Goal: Task Accomplishment & Management: Complete application form

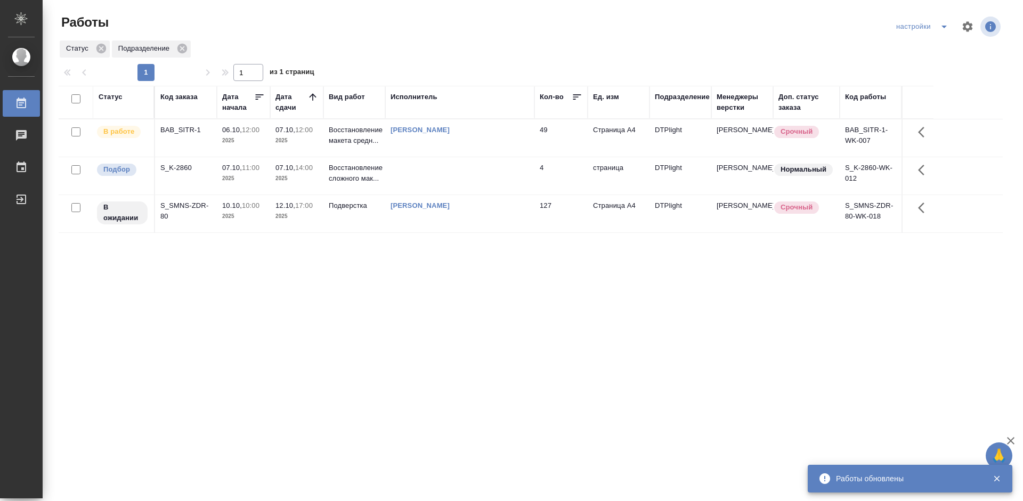
click at [185, 127] on div "BAB_SITR-1" at bounding box center [185, 130] width 51 height 11
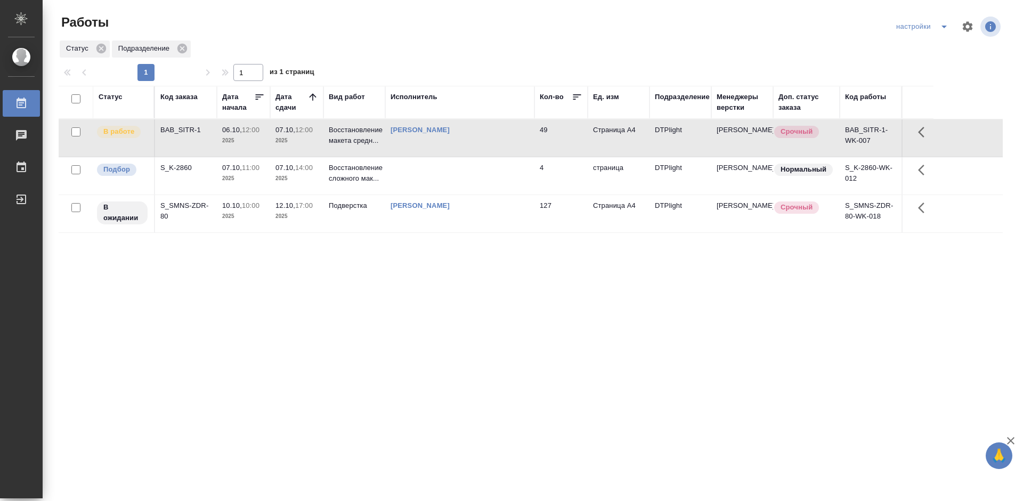
click at [181, 130] on div "BAB_SITR-1" at bounding box center [185, 130] width 51 height 11
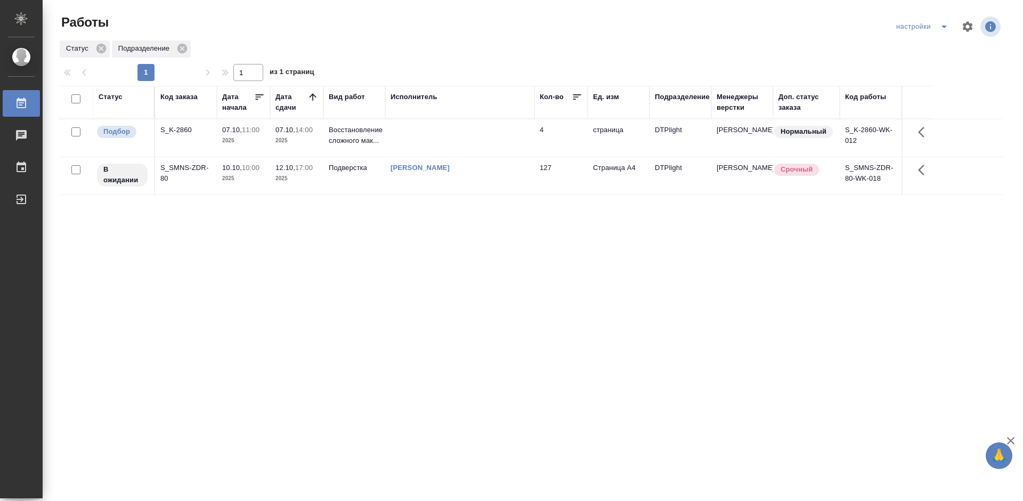
click at [184, 134] on div "S_K-2860" at bounding box center [185, 130] width 51 height 11
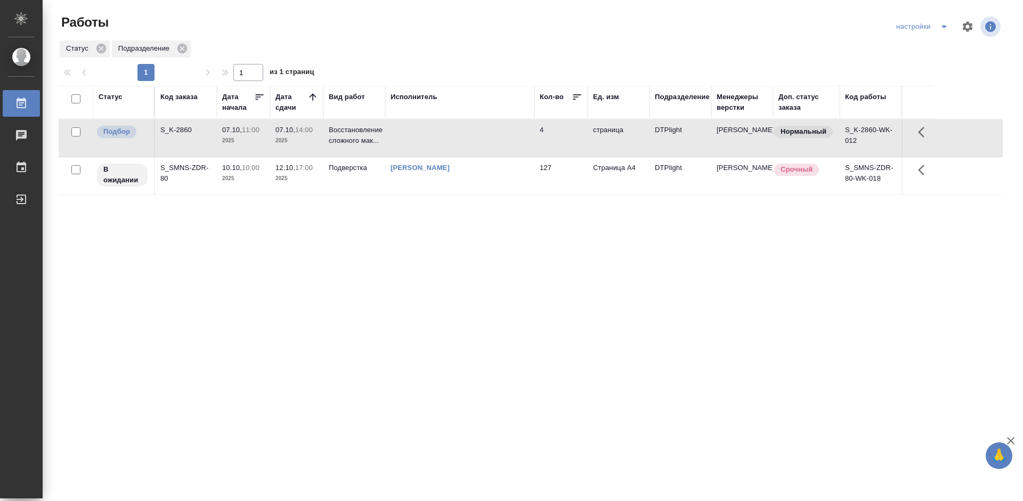
click at [184, 134] on div "S_K-2860" at bounding box center [185, 130] width 51 height 11
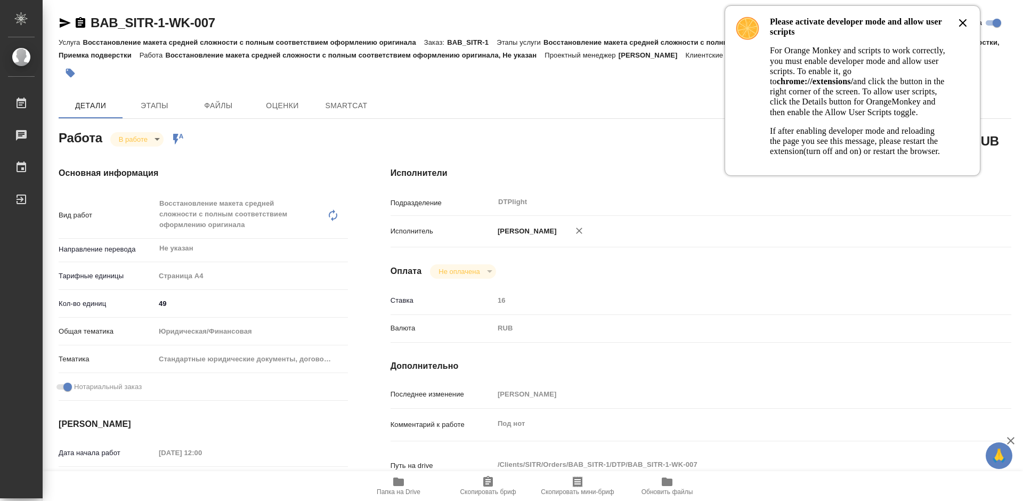
type textarea "x"
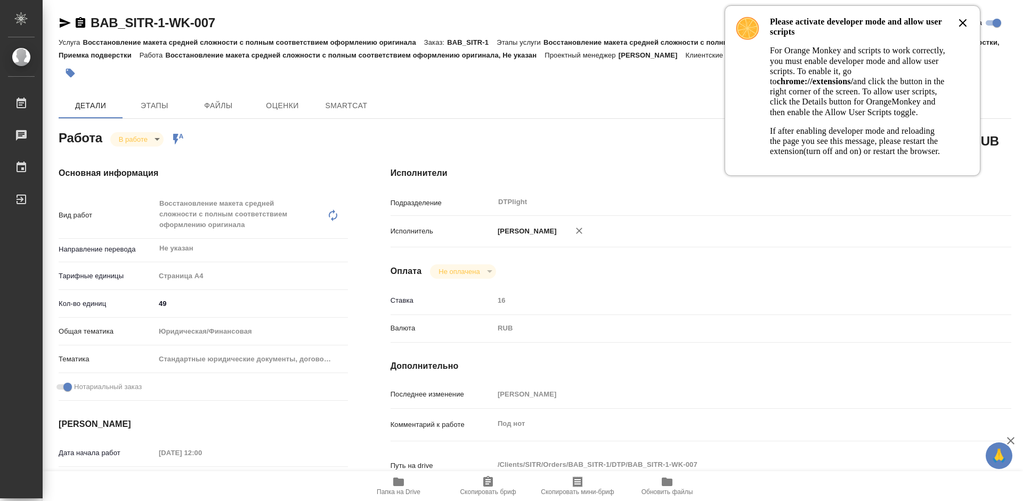
type textarea "x"
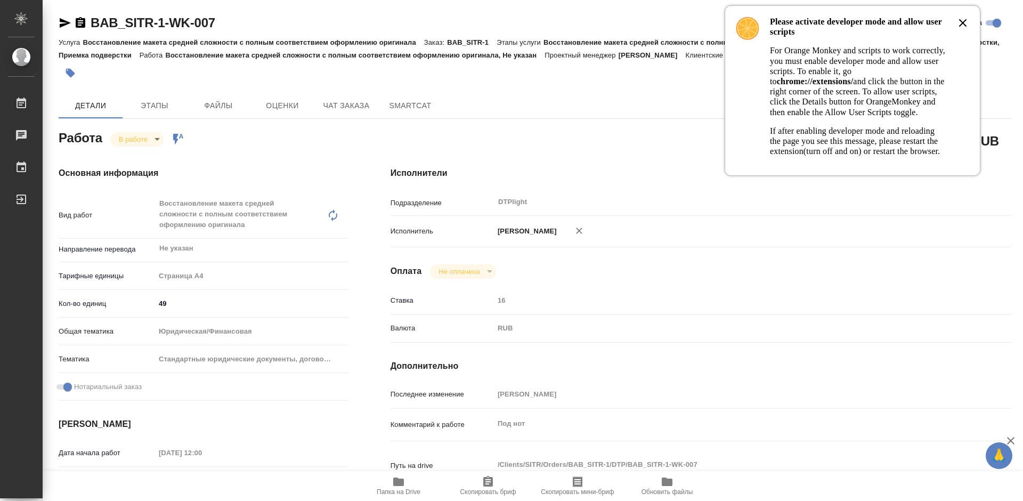
click at [961, 25] on icon at bounding box center [962, 23] width 6 height 6
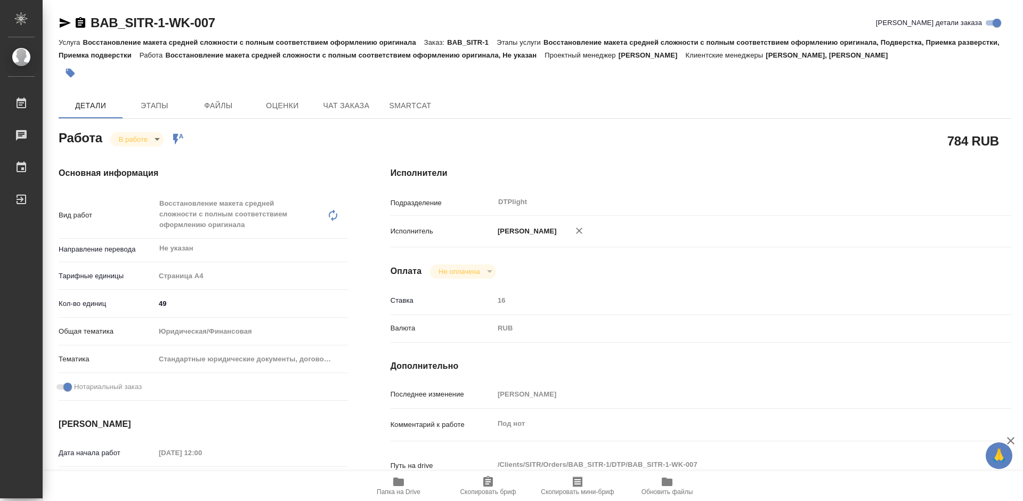
type textarea "x"
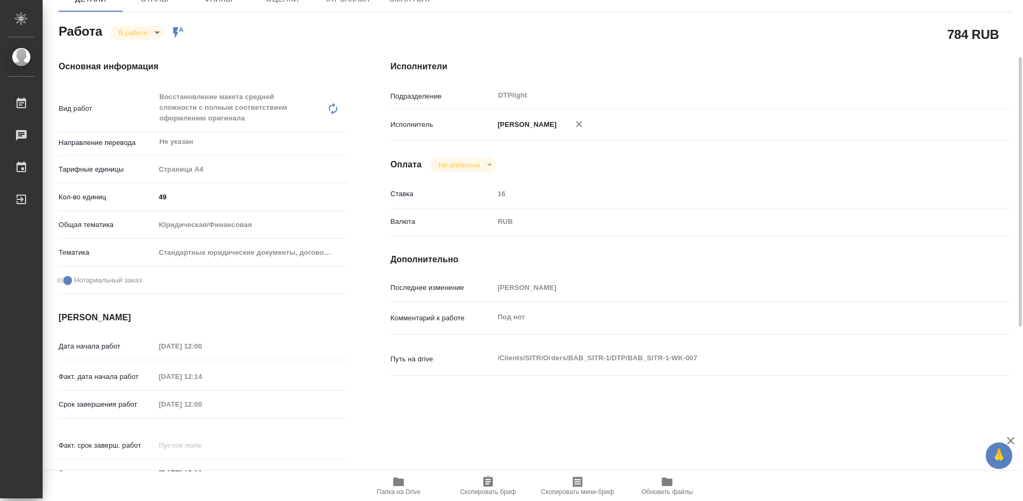
scroll to position [320, 0]
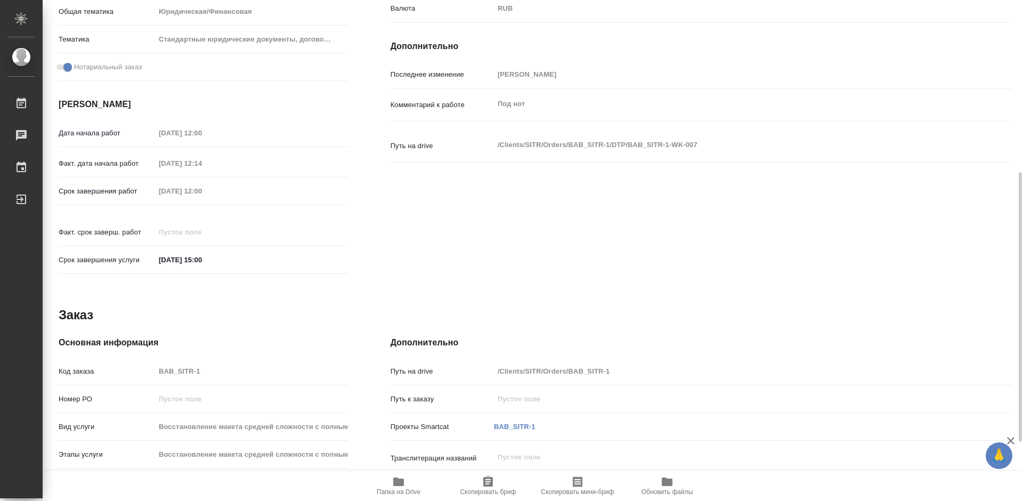
type textarea "x"
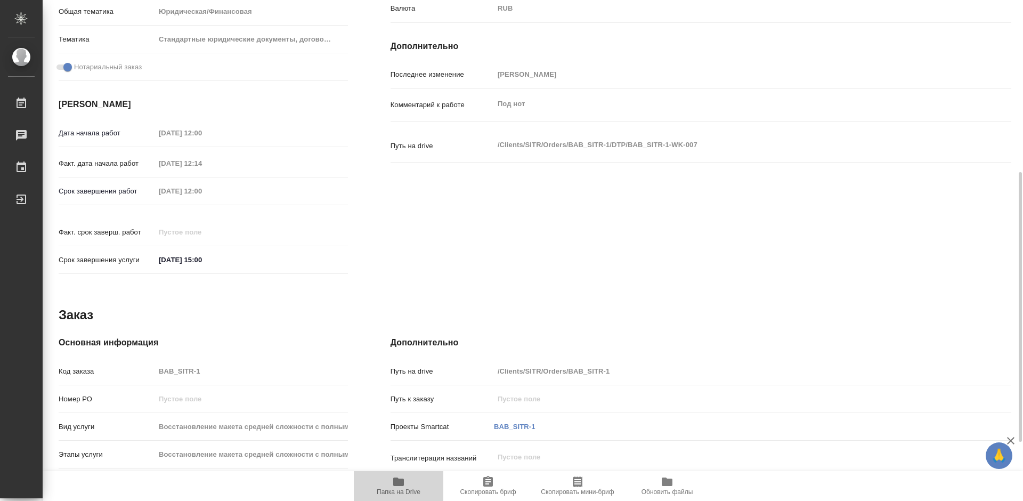
click at [396, 486] on icon "button" at bounding box center [398, 481] width 11 height 9
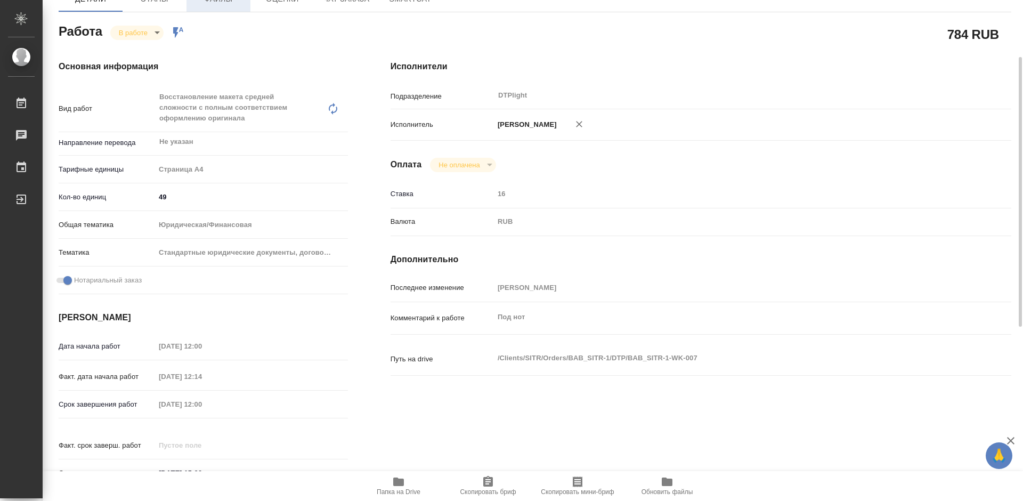
scroll to position [0, 0]
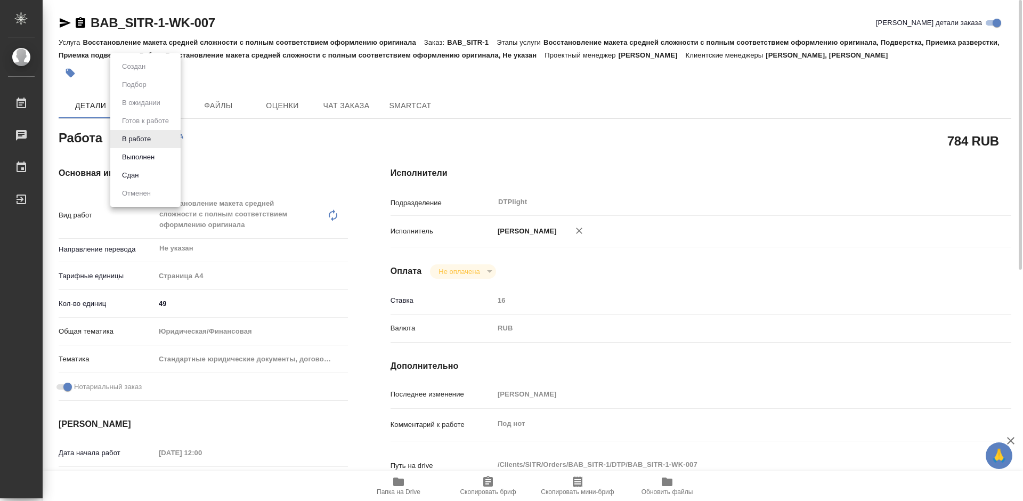
click at [149, 141] on body "🙏 .cls-1 fill:#fff; AWATERA Tretyakova Mariya Работы 0 Чаты График Выйти BAB_SI…" at bounding box center [511, 250] width 1023 height 501
click at [621, 280] on div at bounding box center [511, 250] width 1023 height 501
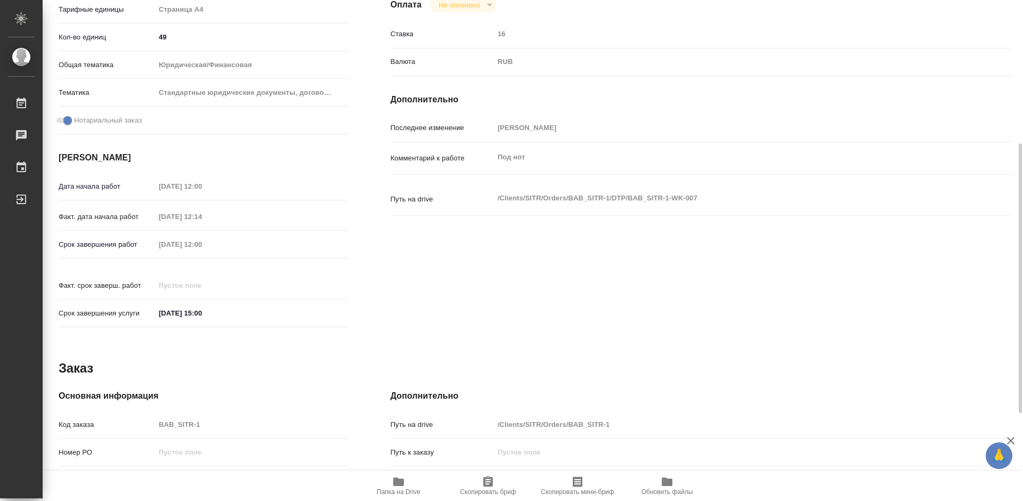
scroll to position [53, 0]
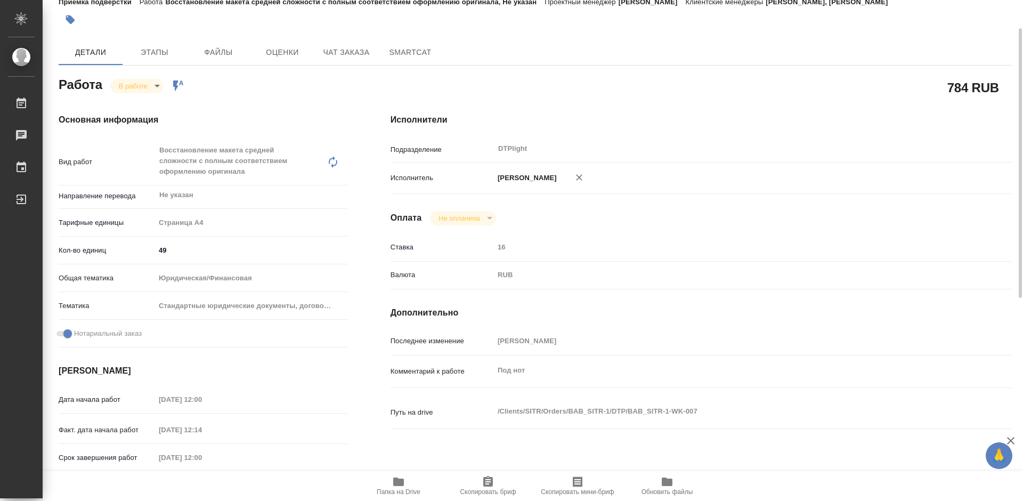
click at [150, 86] on body "🙏 .cls-1 fill:#fff; AWATERA Tretyakova Mariya Работы 0 Чаты График Выйти BAB_SI…" at bounding box center [511, 250] width 1023 height 501
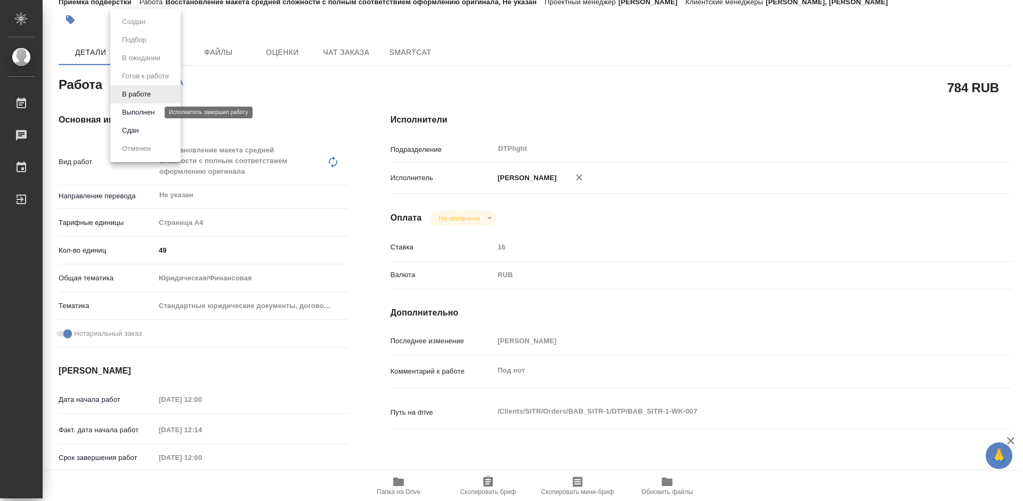
click at [146, 108] on button "Выполнен" at bounding box center [138, 113] width 39 height 12
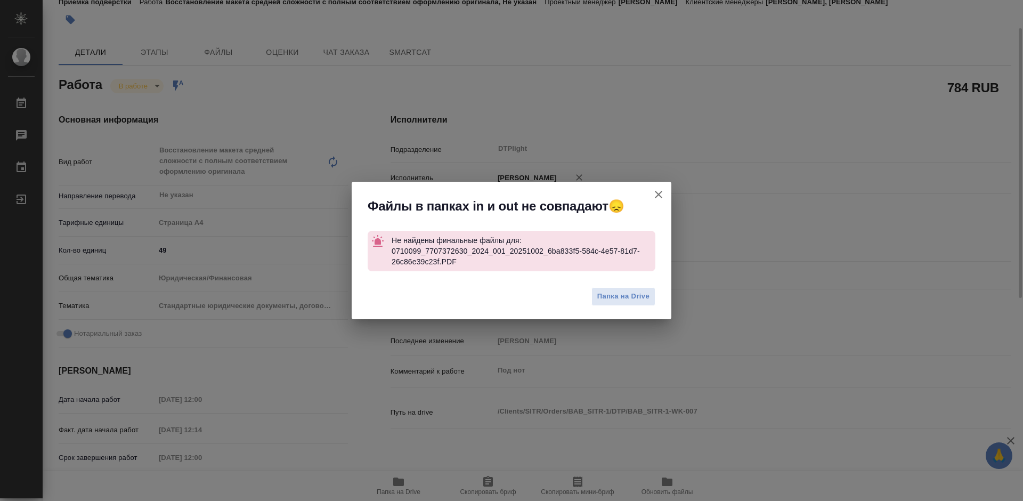
type textarea "x"
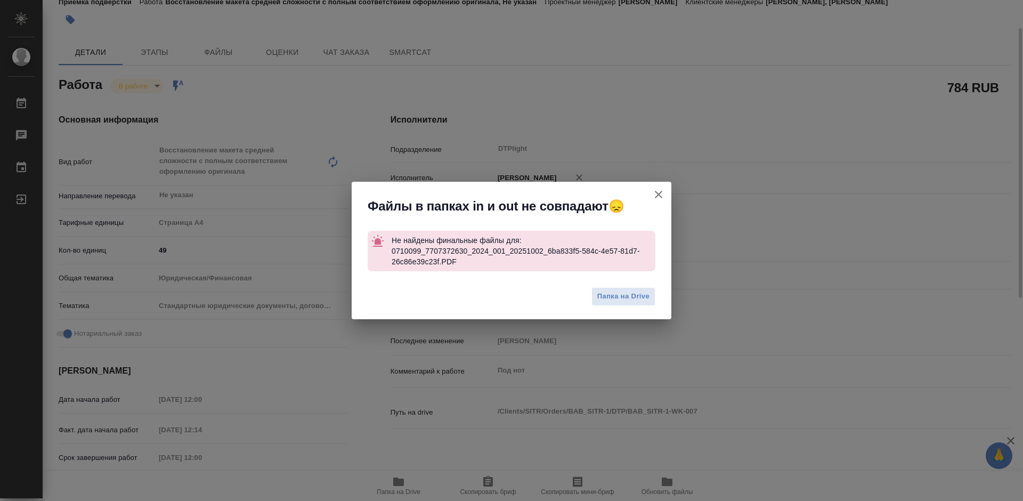
type textarea "x"
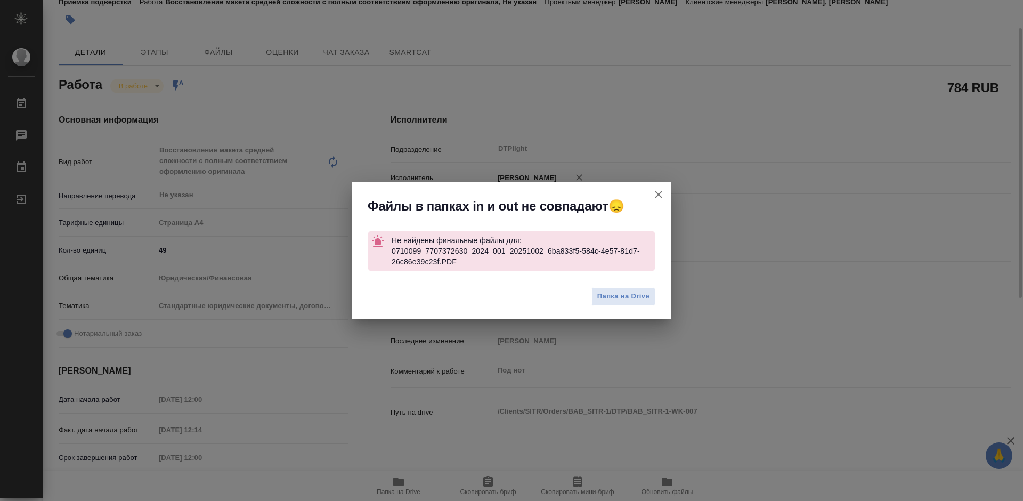
type textarea "x"
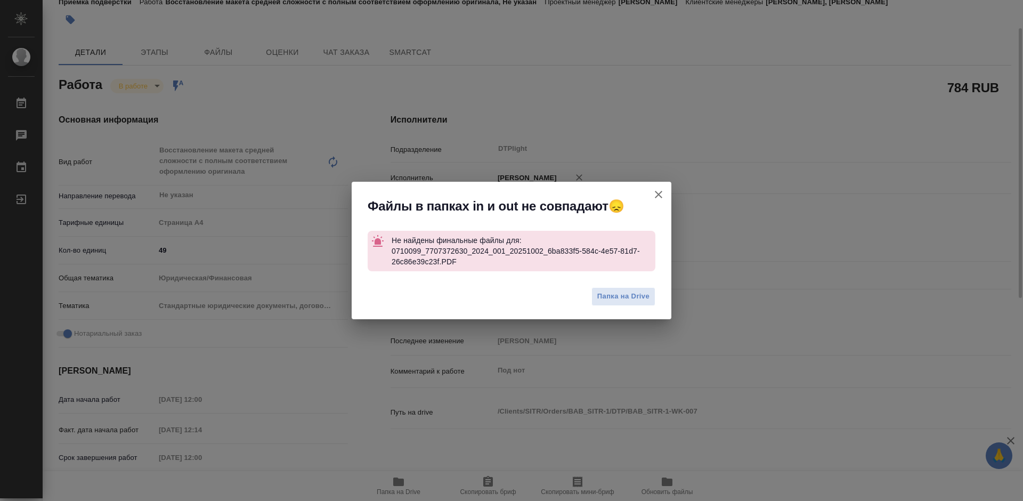
click at [660, 191] on icon "button" at bounding box center [658, 194] width 13 height 13
type textarea "x"
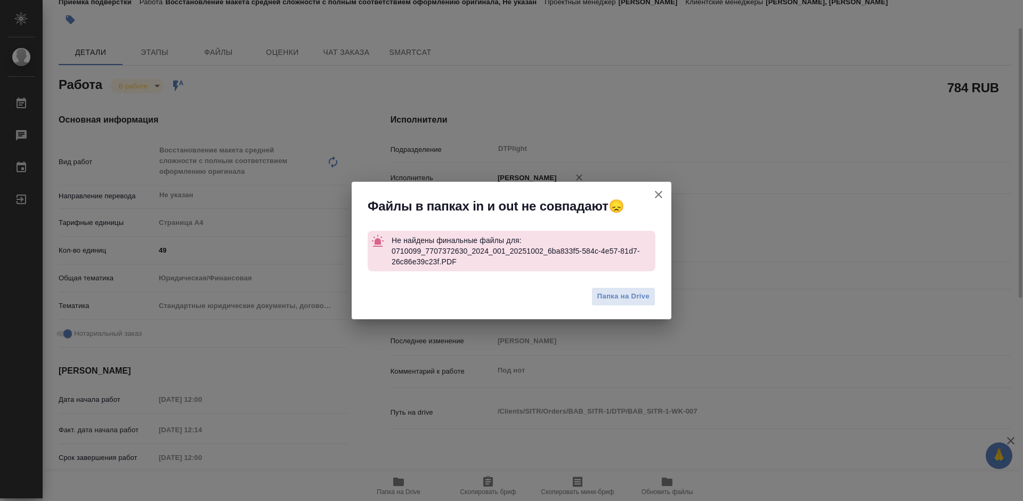
type textarea "x"
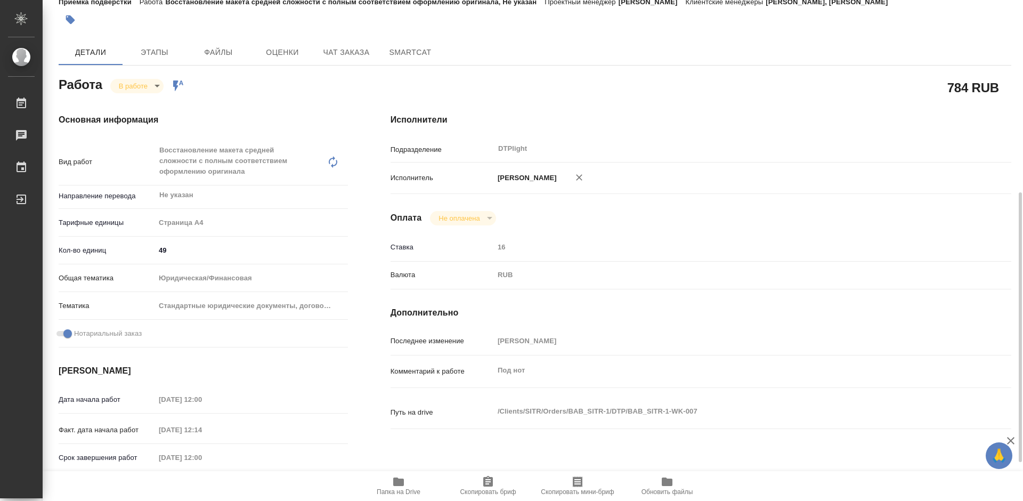
scroll to position [213, 0]
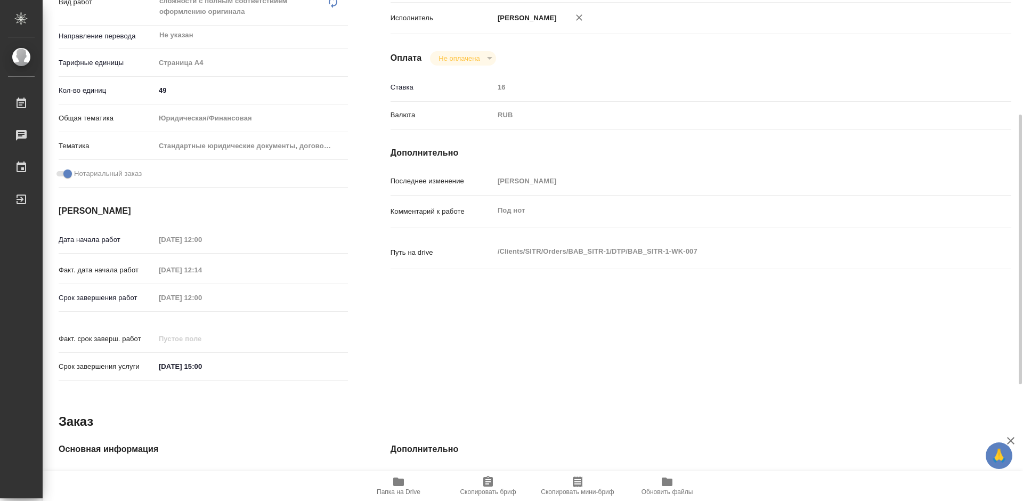
click at [403, 486] on icon "button" at bounding box center [398, 481] width 13 height 13
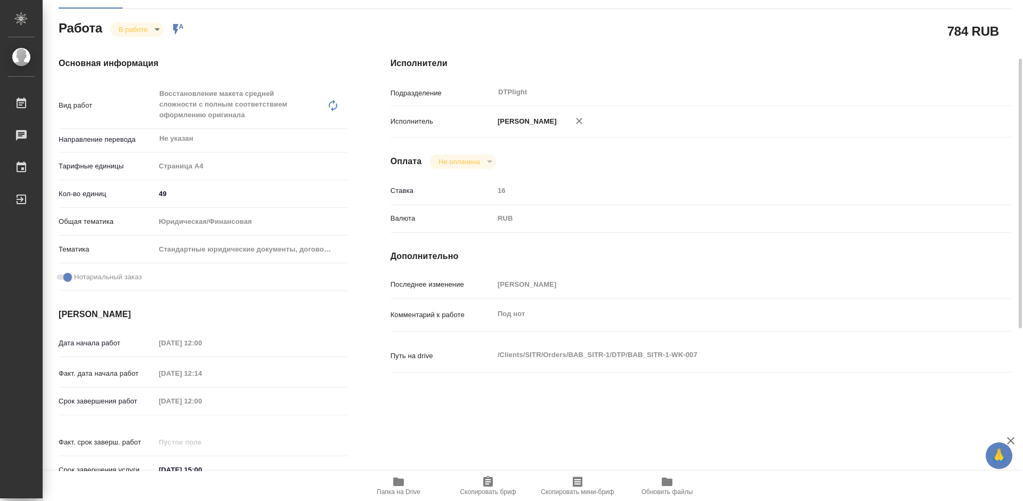
scroll to position [0, 0]
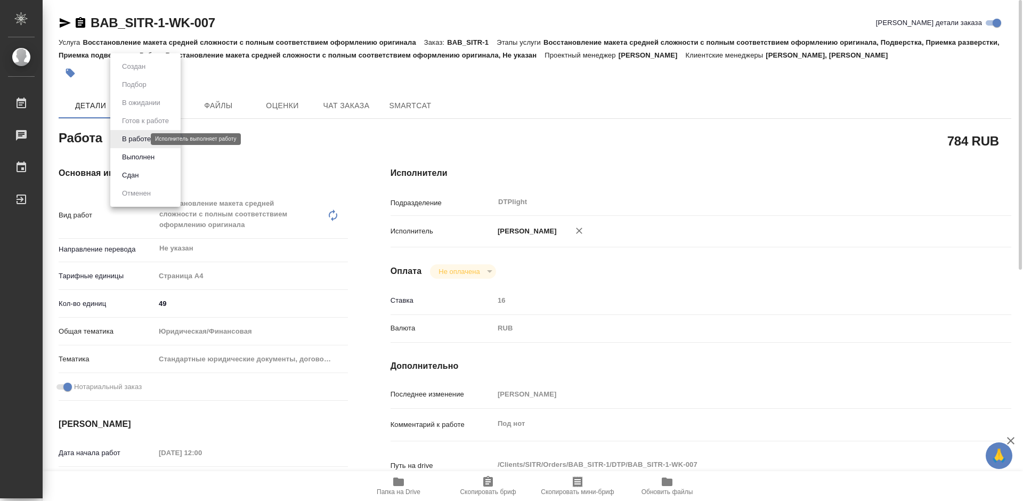
click at [141, 137] on body "🙏 .cls-1 fill:#fff; AWATERA Tretyakova Mariya Работы 0 Чаты График Выйти BAB_SI…" at bounding box center [511, 250] width 1023 height 501
click at [146, 156] on button "Выполнен" at bounding box center [138, 157] width 39 height 12
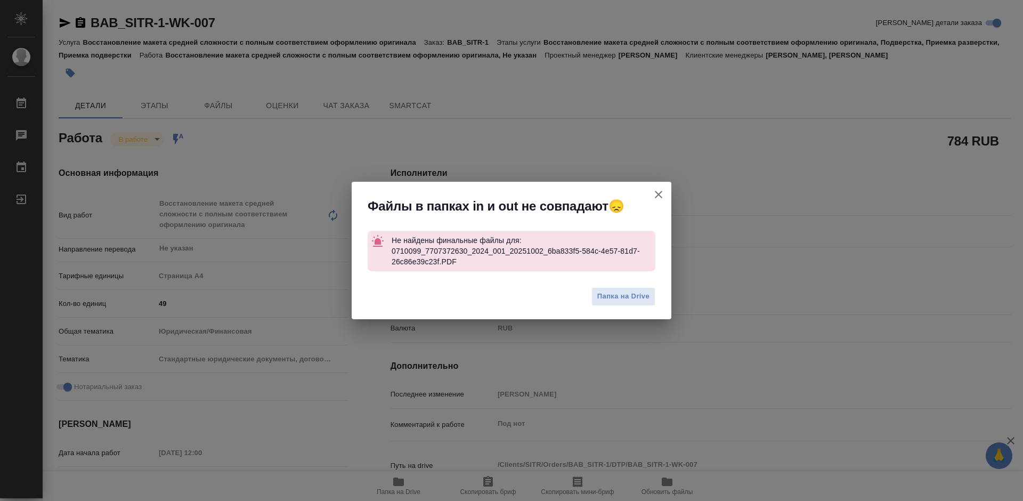
type textarea "x"
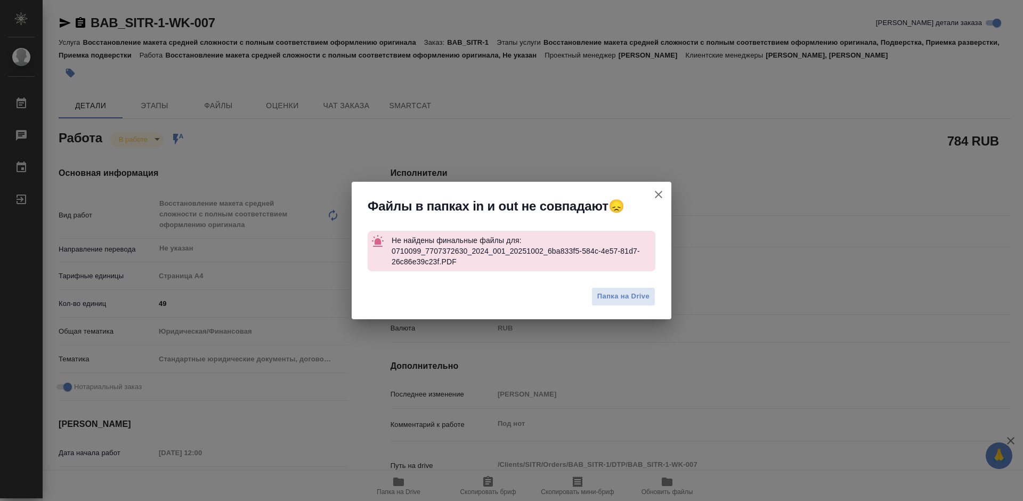
type textarea "x"
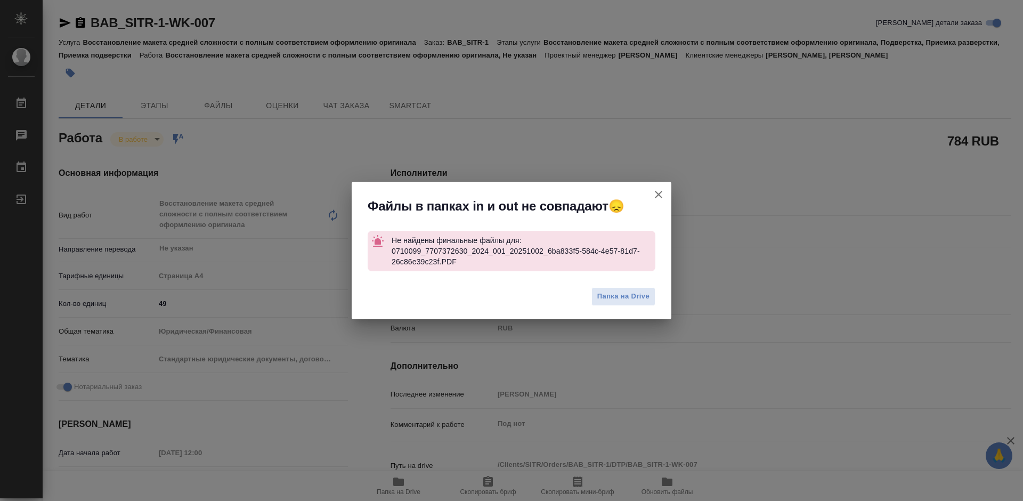
type textarea "x"
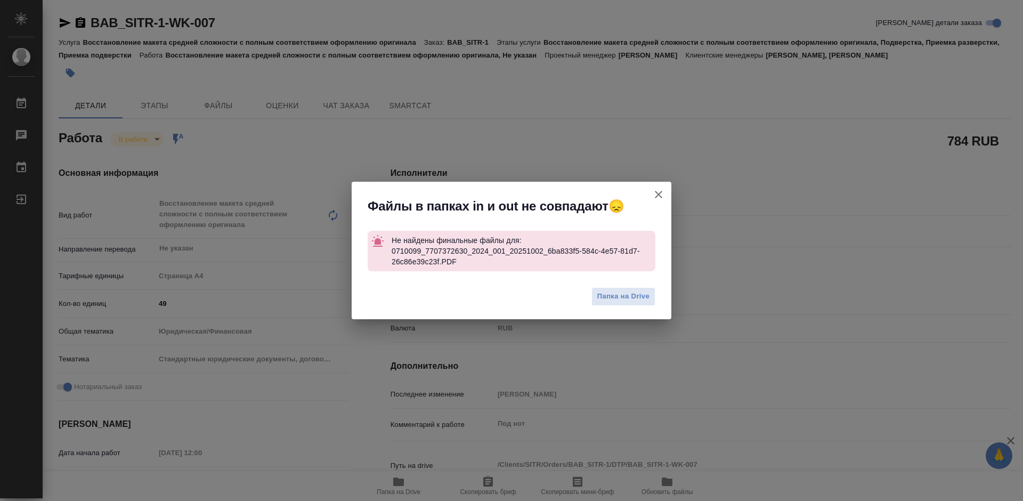
click at [657, 195] on icon "button" at bounding box center [658, 194] width 7 height 7
type textarea "x"
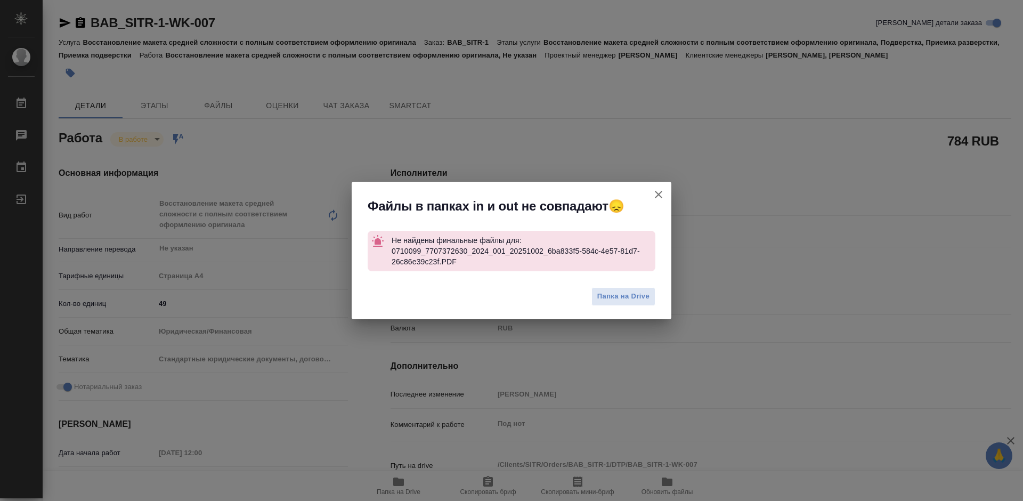
type textarea "x"
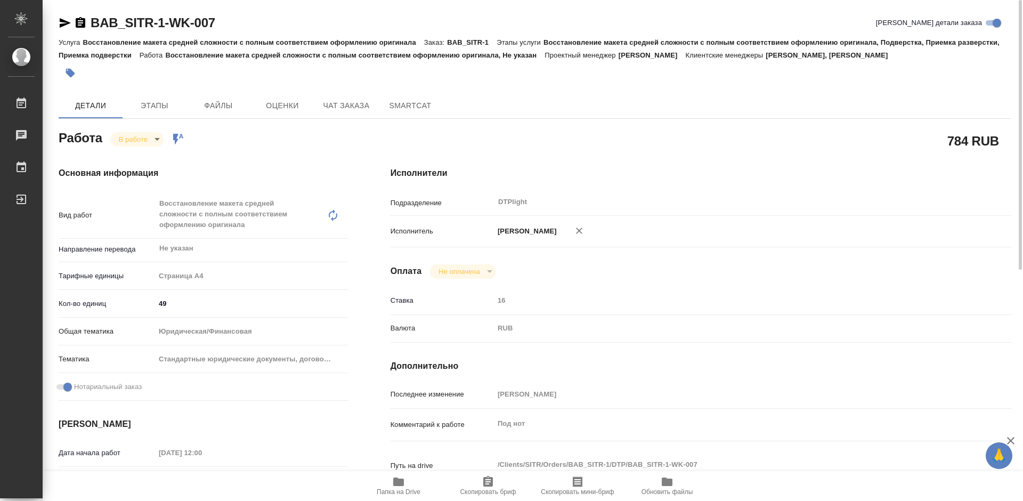
scroll to position [160, 0]
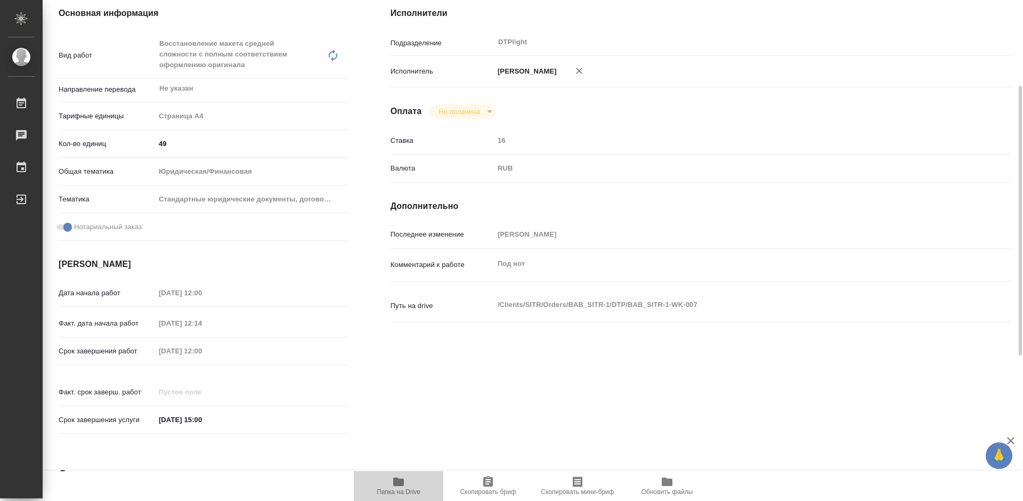
click at [396, 481] on icon "button" at bounding box center [398, 481] width 11 height 9
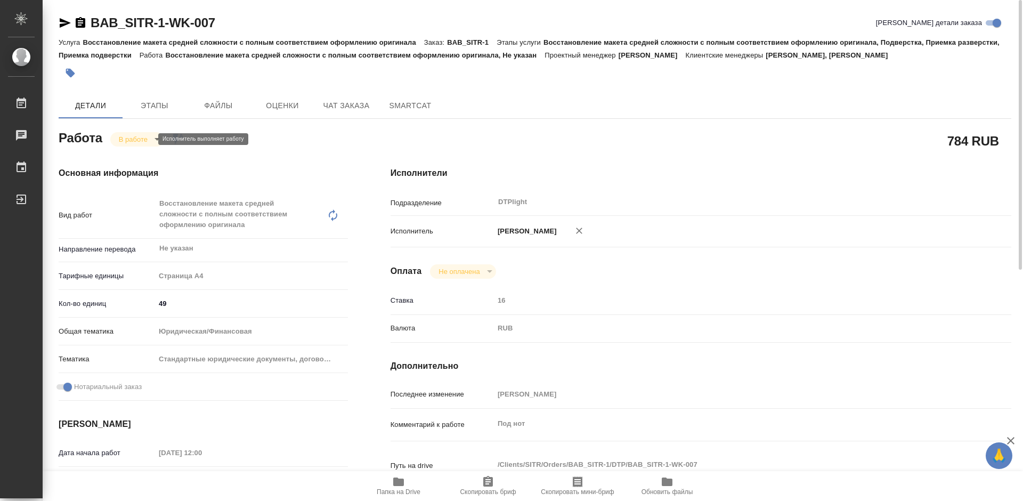
click at [141, 139] on body "🙏 .cls-1 fill:#fff; AWATERA Tretyakova Mariya Работы 0 Чаты График Выйти BAB_SI…" at bounding box center [511, 250] width 1023 height 501
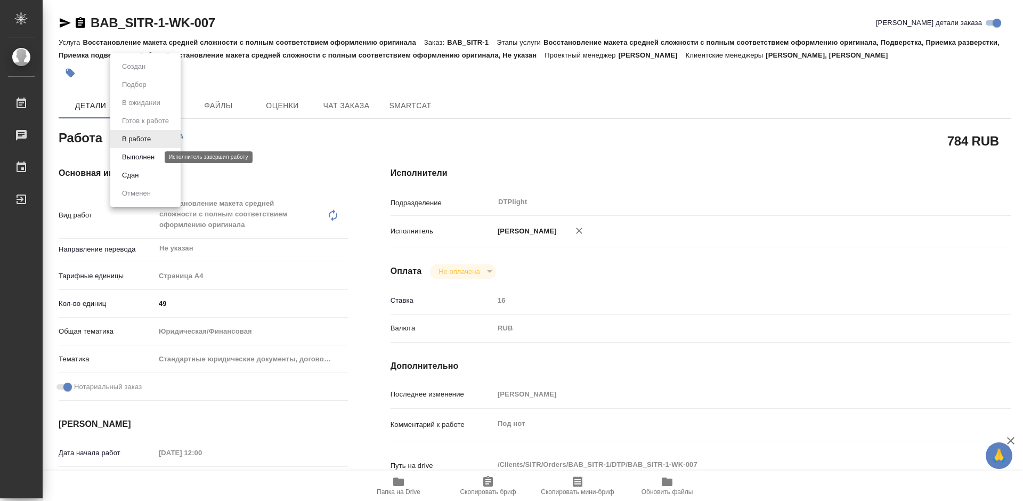
click at [146, 155] on button "Выполнен" at bounding box center [138, 157] width 39 height 12
type textarea "x"
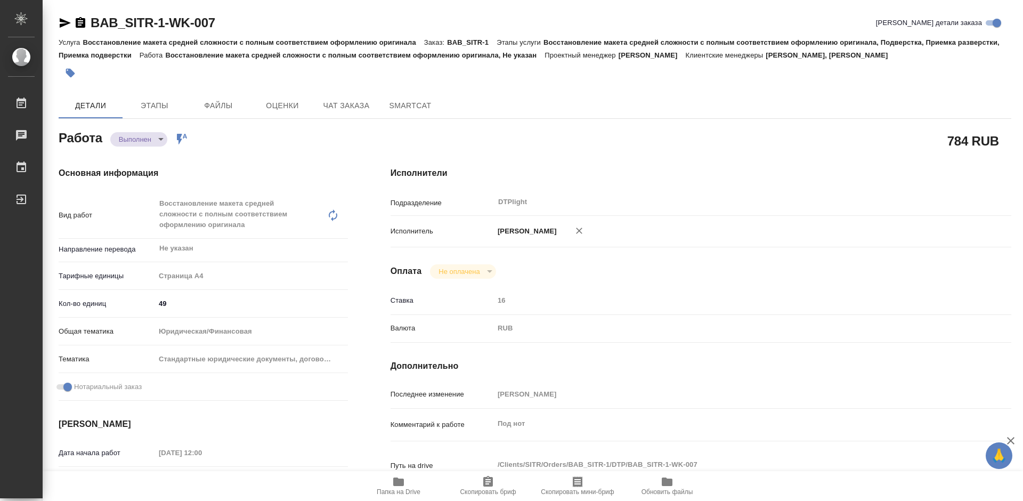
type textarea "x"
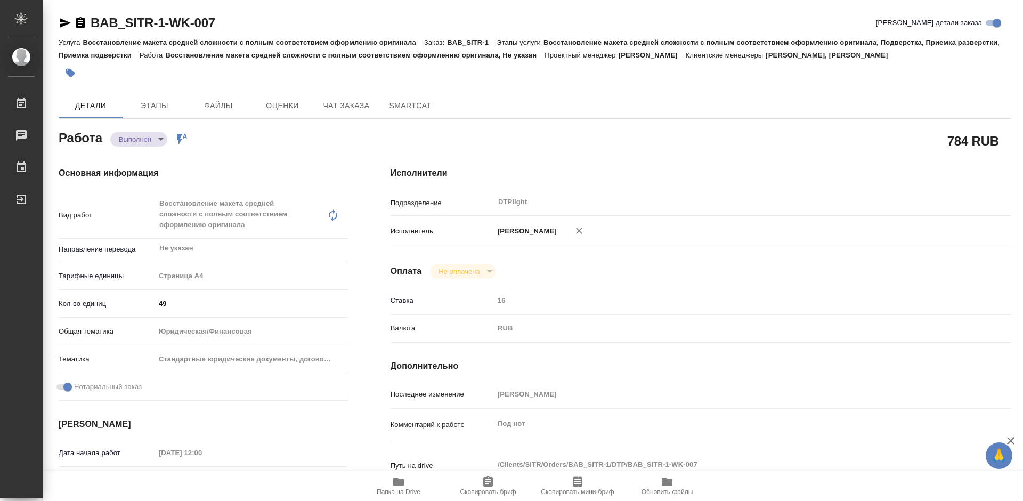
type textarea "x"
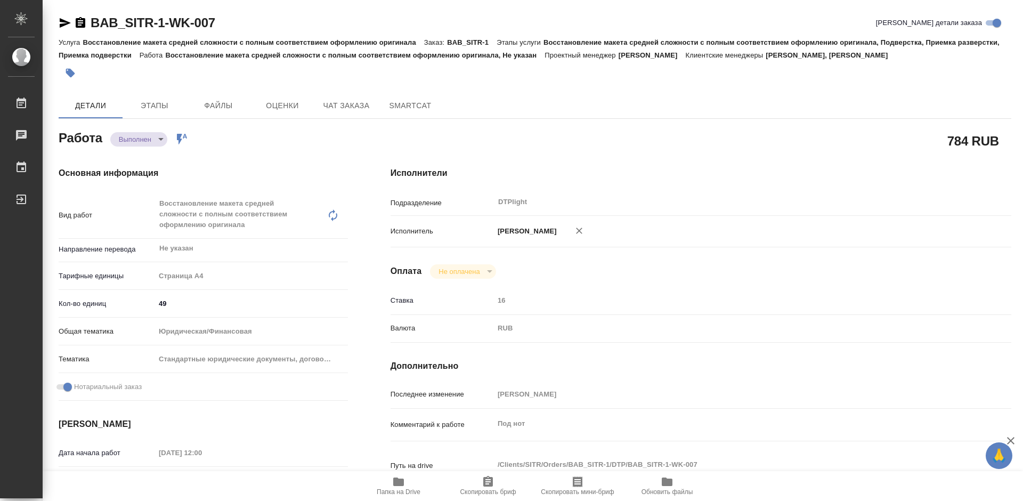
type textarea "x"
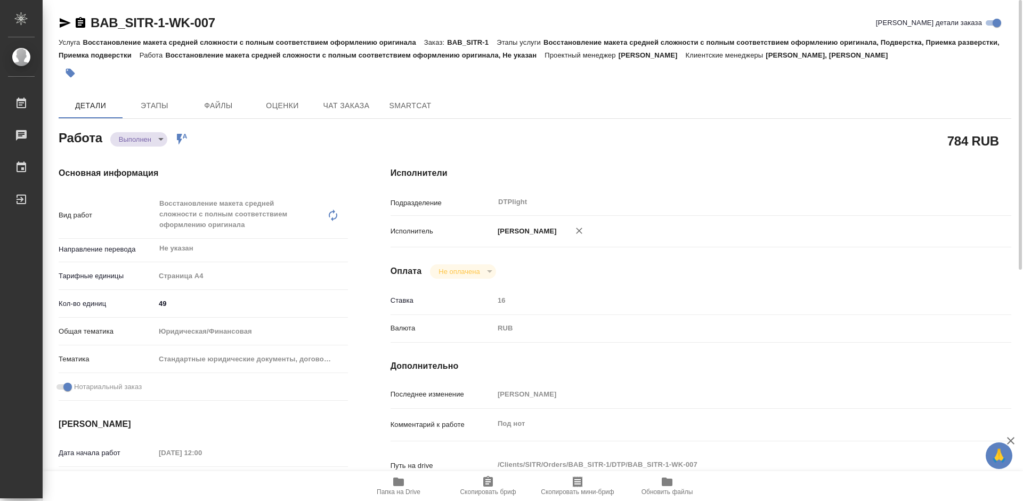
type textarea "x"
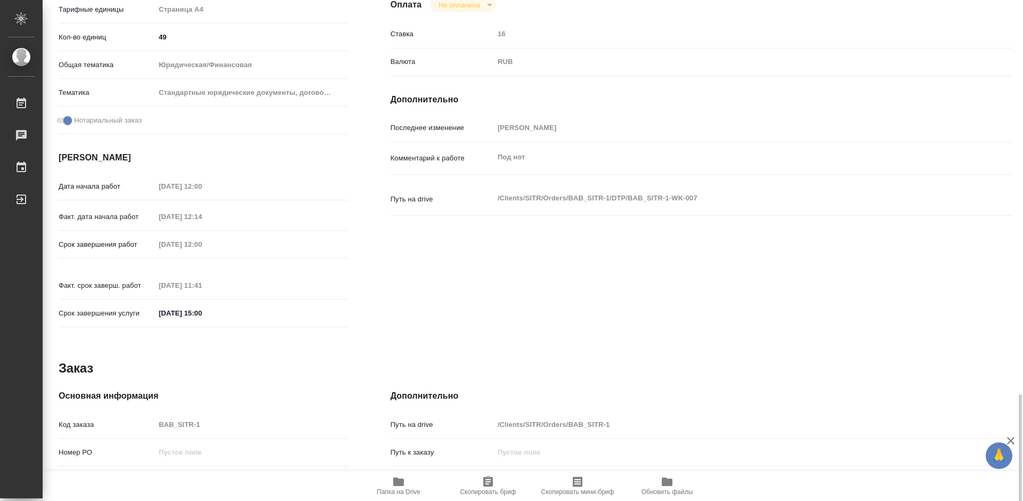
scroll to position [429, 0]
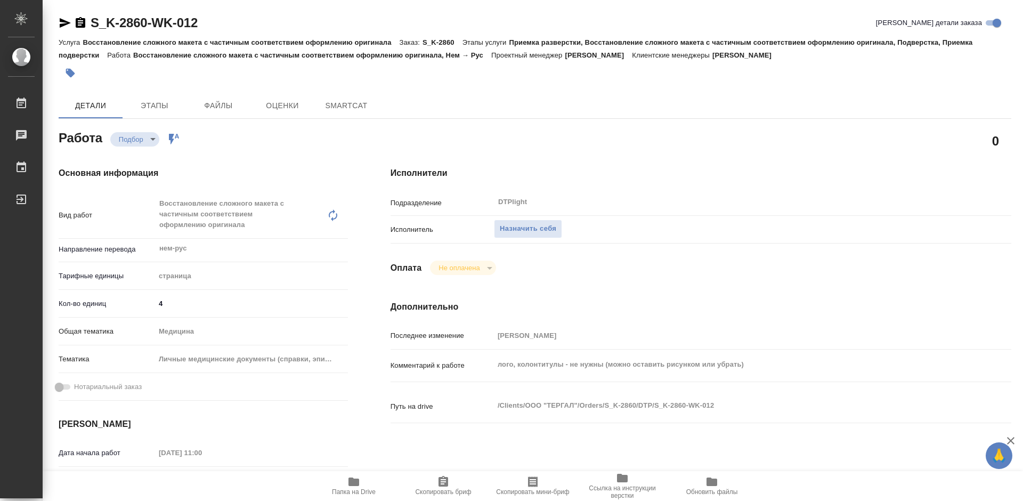
type textarea "x"
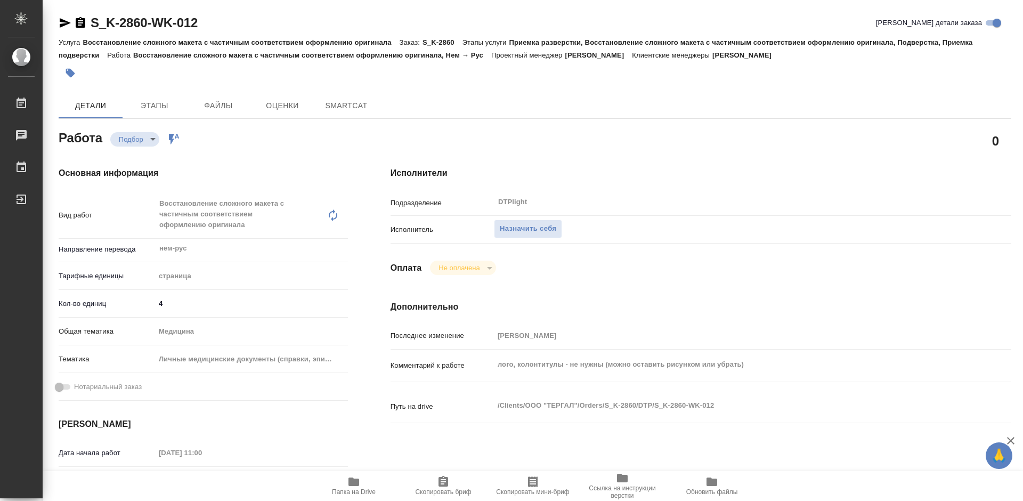
type textarea "x"
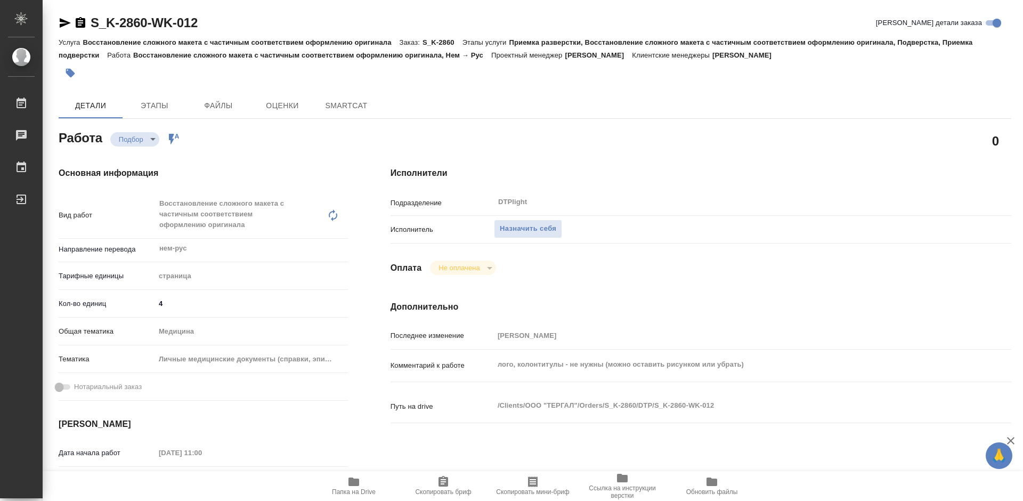
type textarea "x"
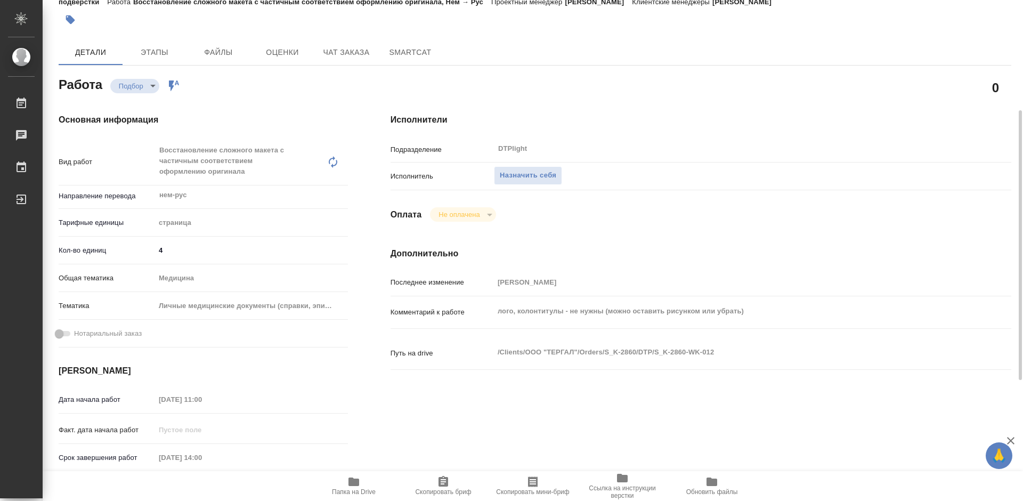
scroll to position [107, 0]
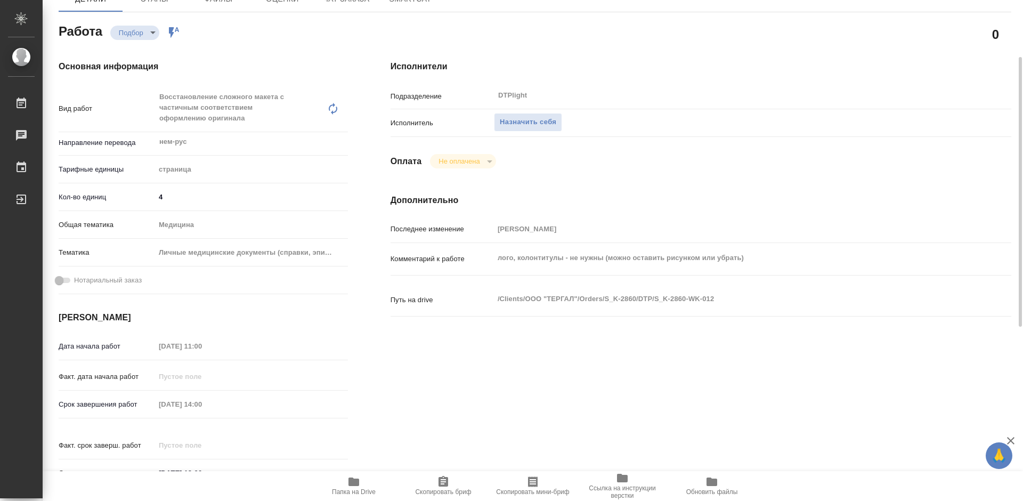
type textarea "x"
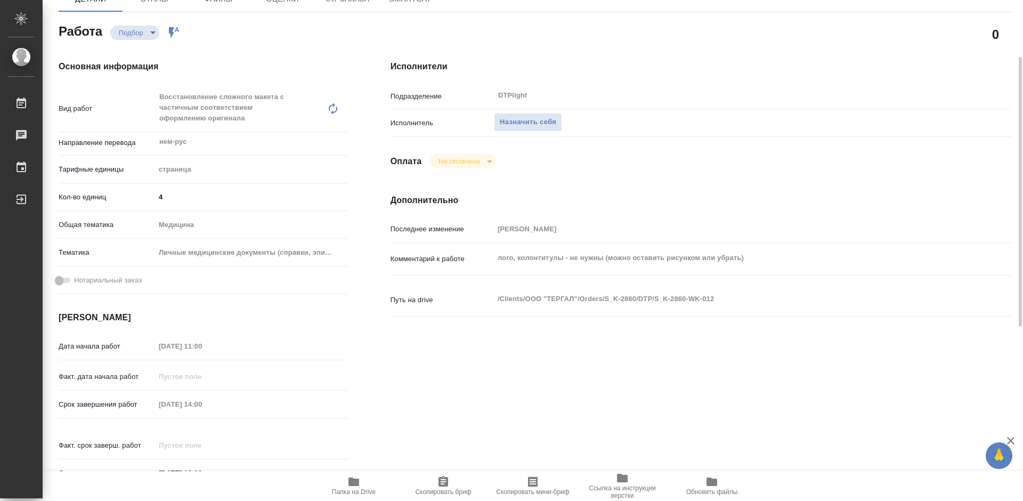
type textarea "x"
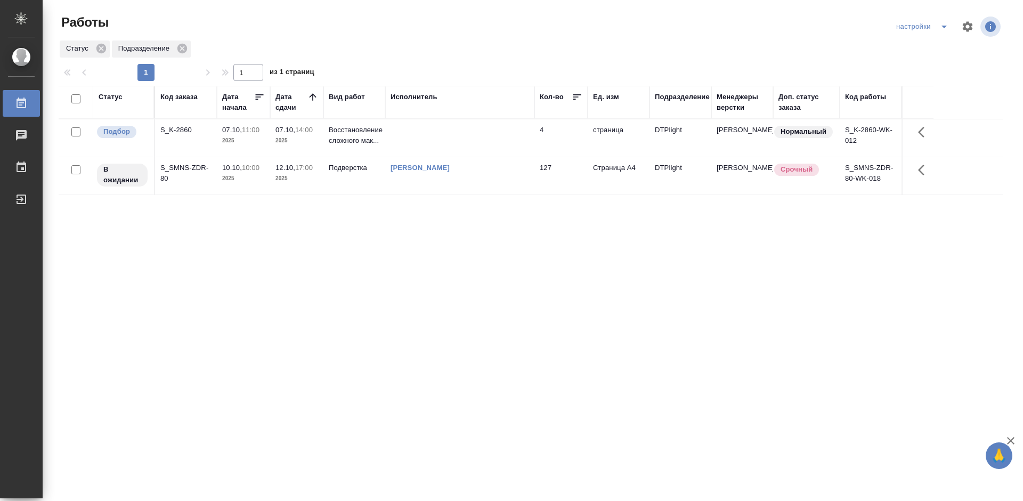
click at [591, 304] on div "Статус Код заказа Дата начала Дата сдачи Вид работ Исполнитель Кол-во Ед. изм П…" at bounding box center [531, 277] width 944 height 383
